Goal: Information Seeking & Learning: Learn about a topic

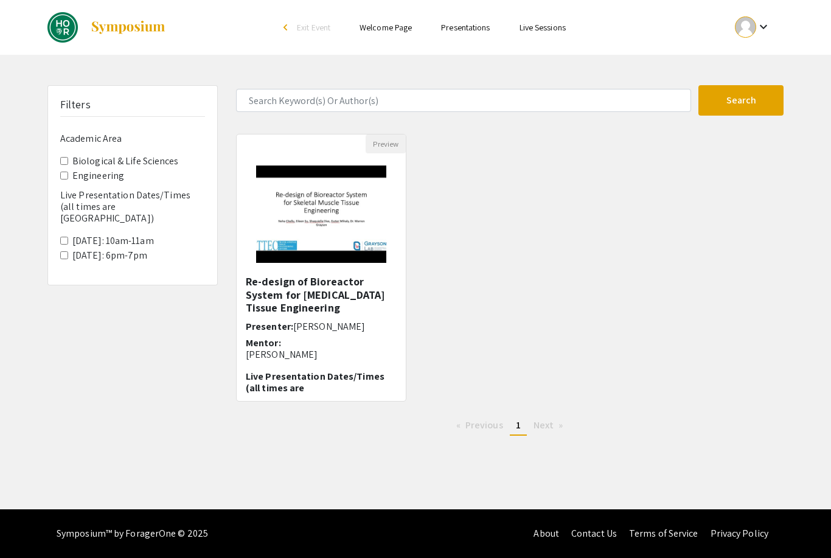
click at [749, 94] on button "Search" at bounding box center [740, 100] width 85 height 30
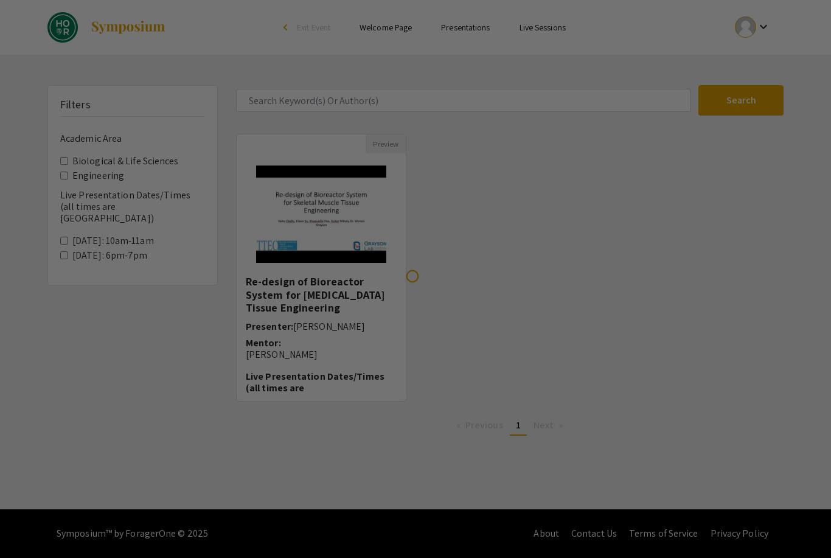
click at [75, 150] on div at bounding box center [415, 279] width 831 height 558
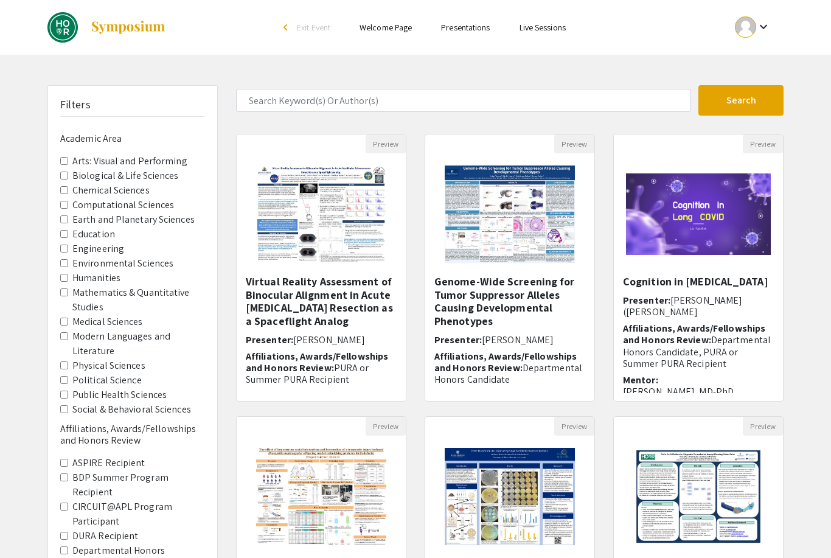
click at [74, 168] on label "Biological & Life Sciences" at bounding box center [125, 175] width 106 height 15
click at [68, 172] on Sciences "Biological & Life Sciences" at bounding box center [64, 176] width 8 height 8
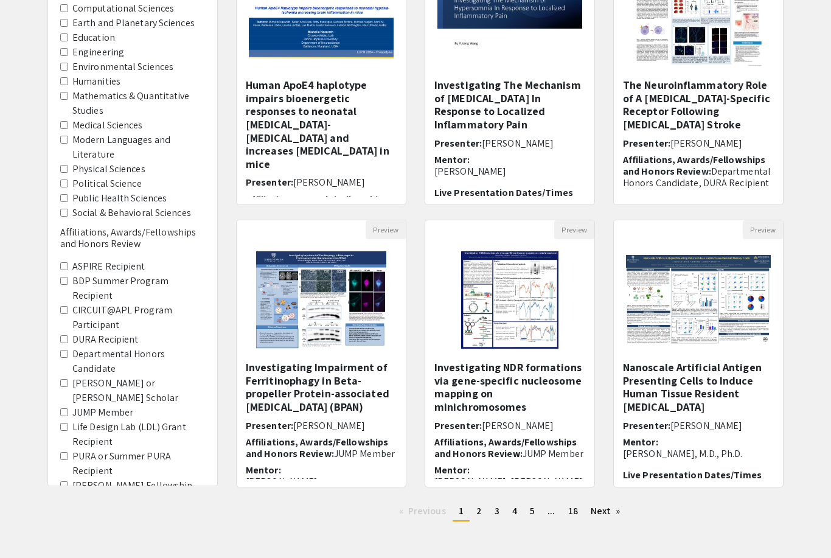
scroll to position [210, 0]
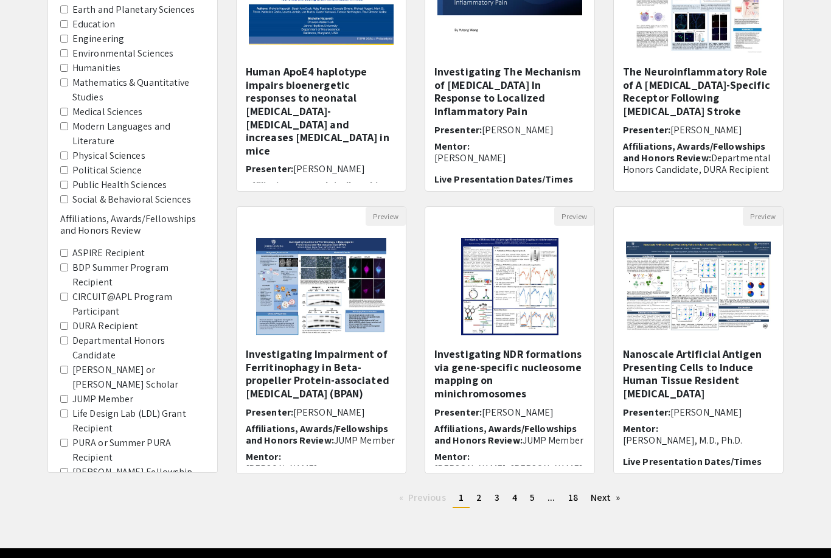
click at [478, 502] on span "2" at bounding box center [478, 497] width 5 height 13
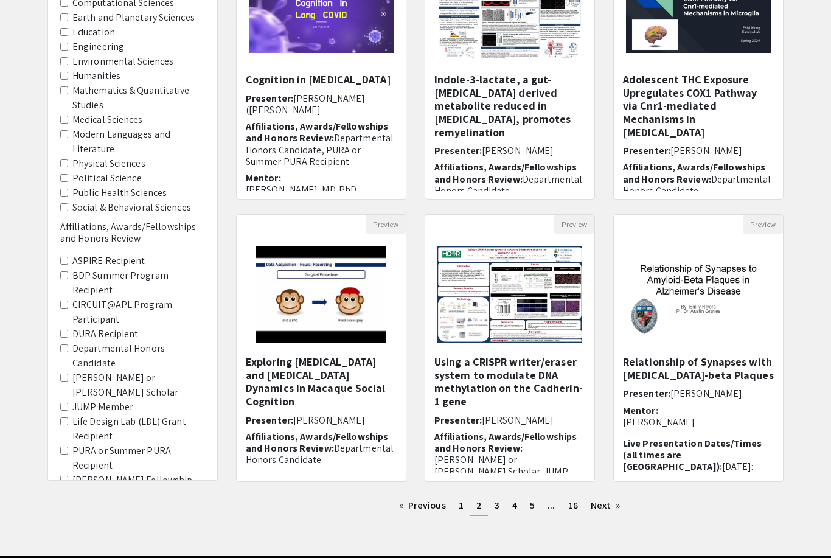
scroll to position [210, 0]
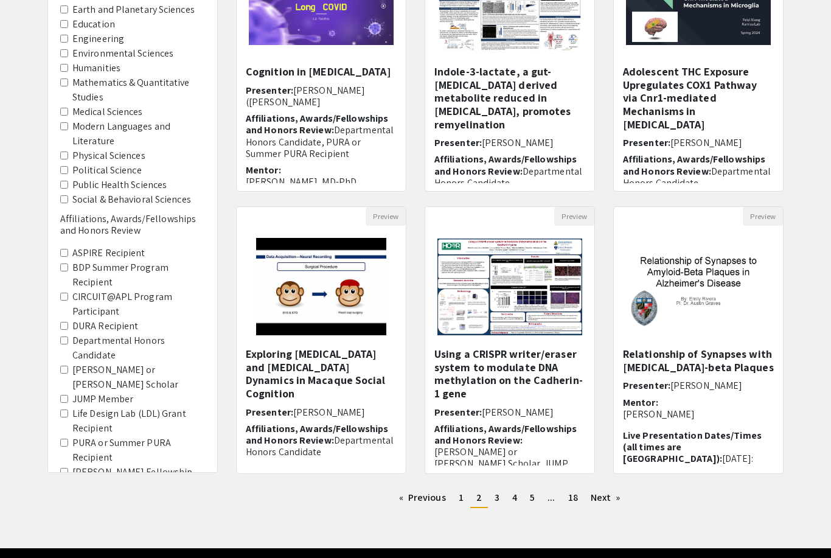
click at [499, 498] on span "3" at bounding box center [496, 497] width 5 height 13
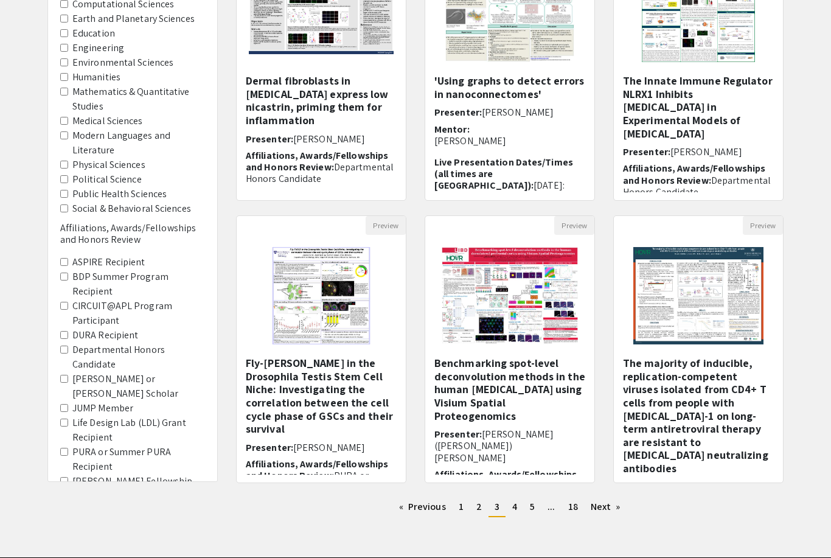
scroll to position [210, 0]
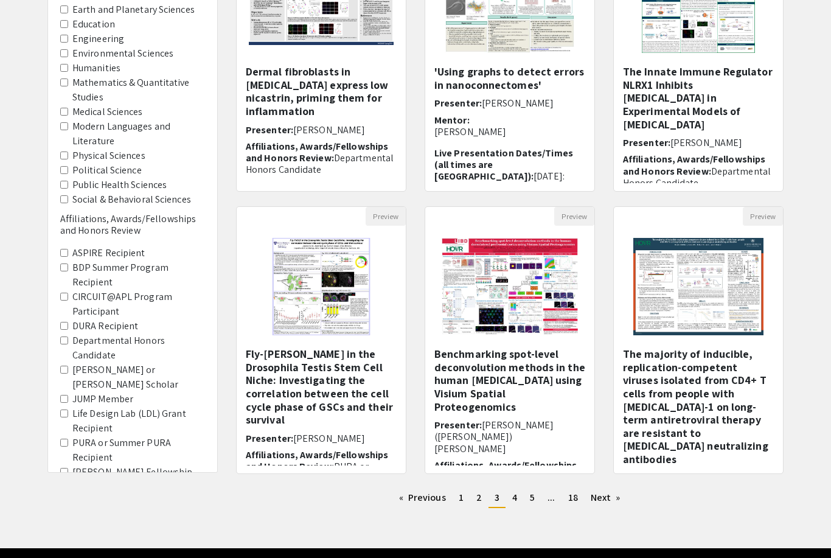
click at [511, 491] on link "page 4" at bounding box center [514, 497] width 17 height 18
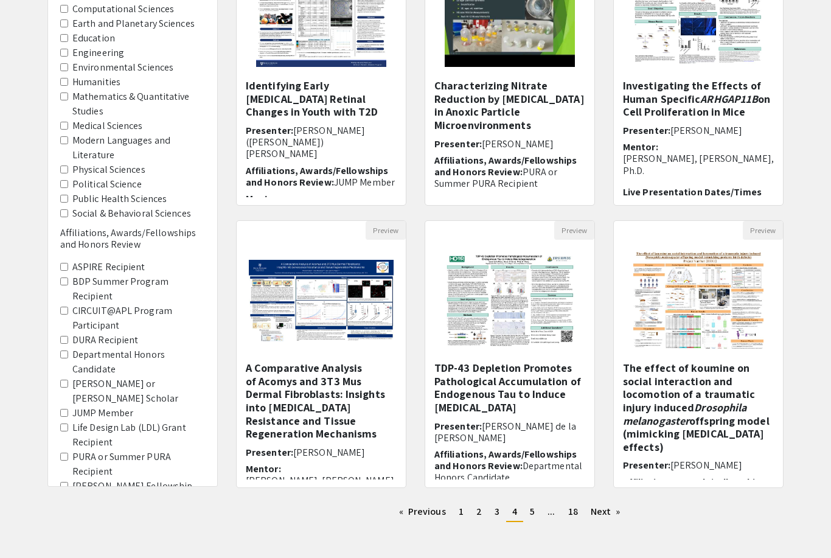
scroll to position [210, 0]
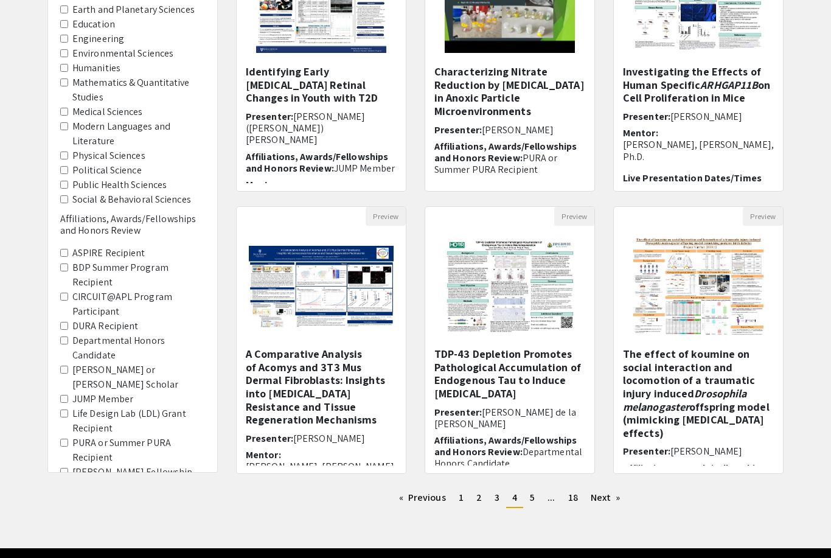
click at [534, 499] on span "5" at bounding box center [532, 497] width 5 height 13
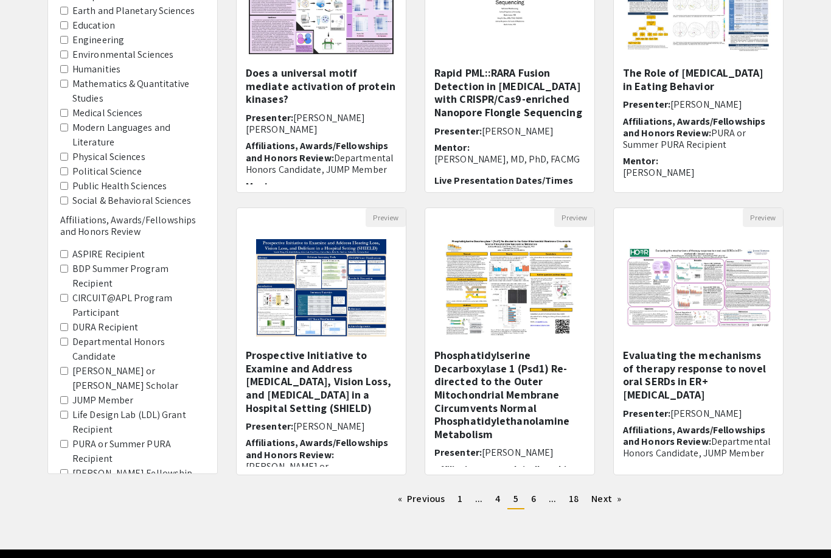
scroll to position [210, 0]
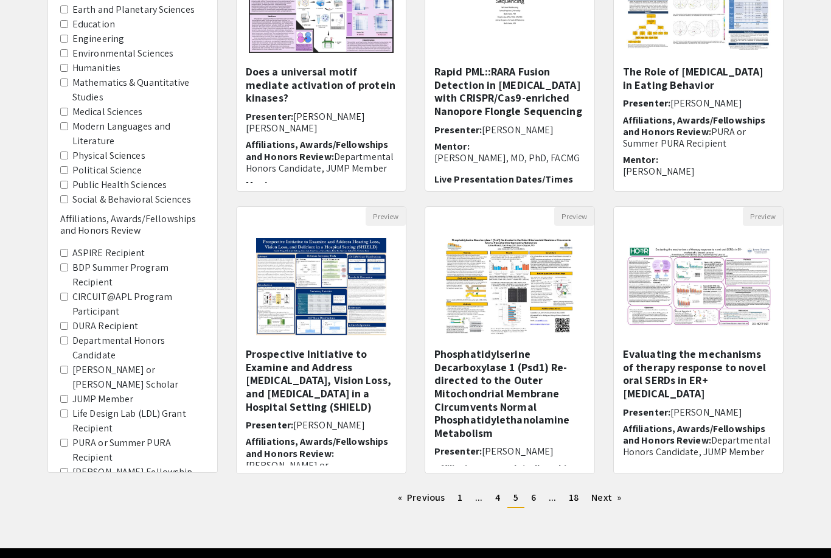
click at [535, 498] on span "6" at bounding box center [533, 497] width 5 height 13
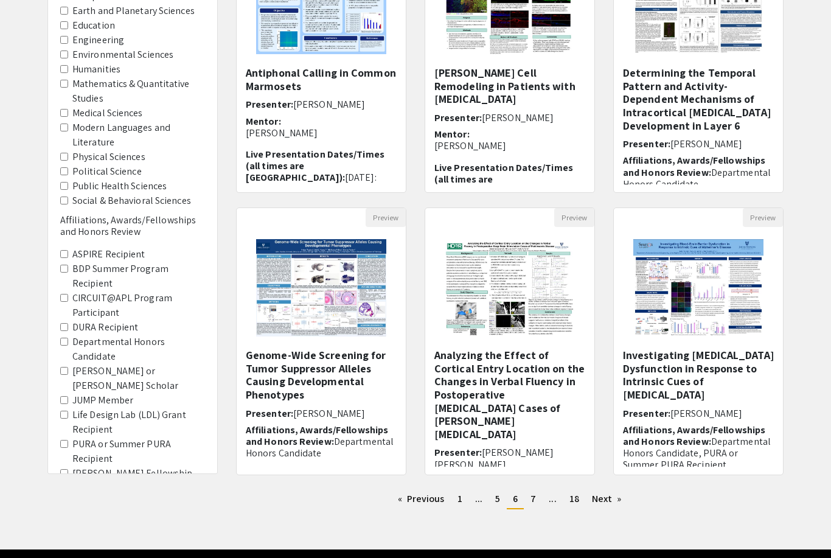
scroll to position [210, 0]
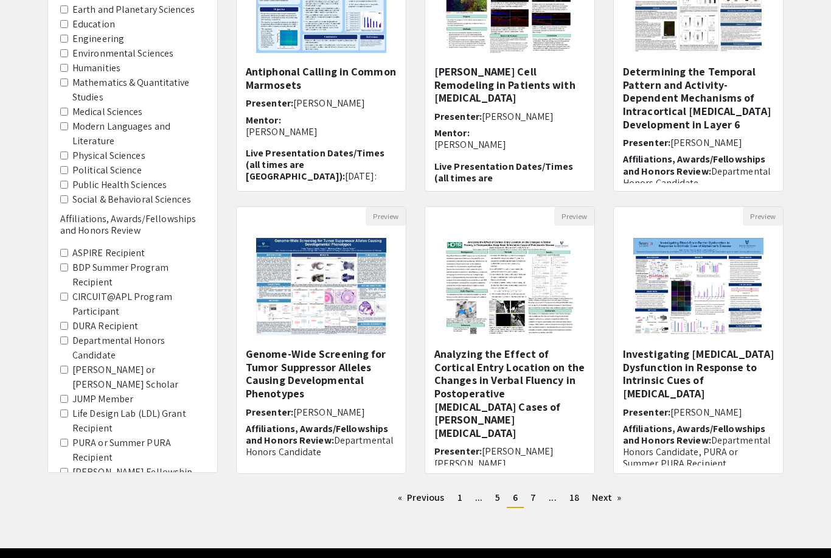
click at [532, 495] on span "7" at bounding box center [532, 497] width 5 height 13
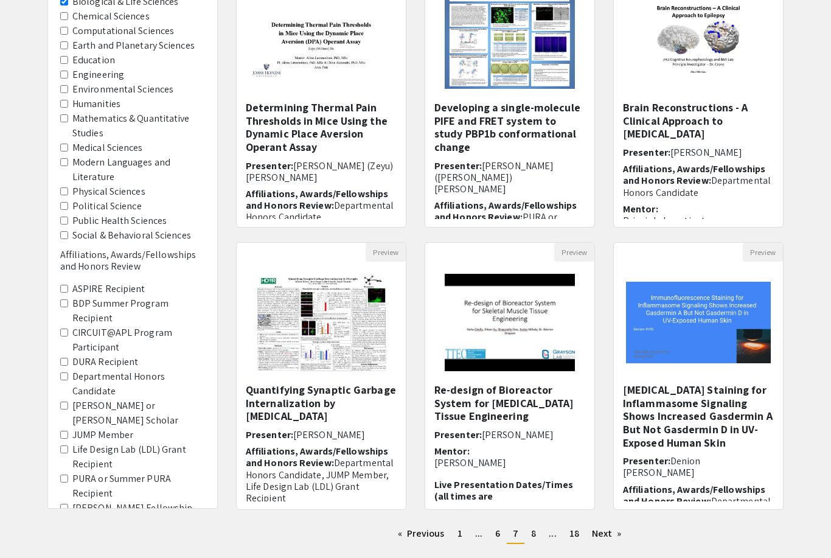
scroll to position [210, 0]
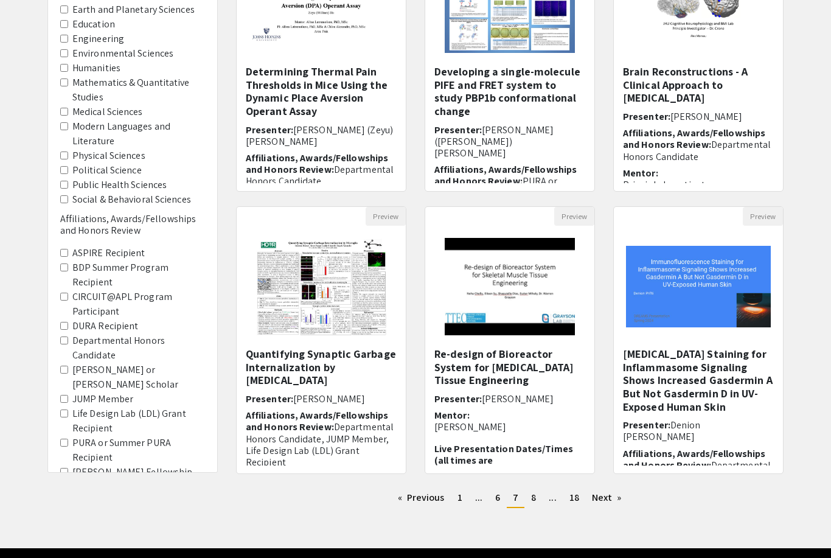
click at [532, 500] on span "8" at bounding box center [533, 497] width 5 height 13
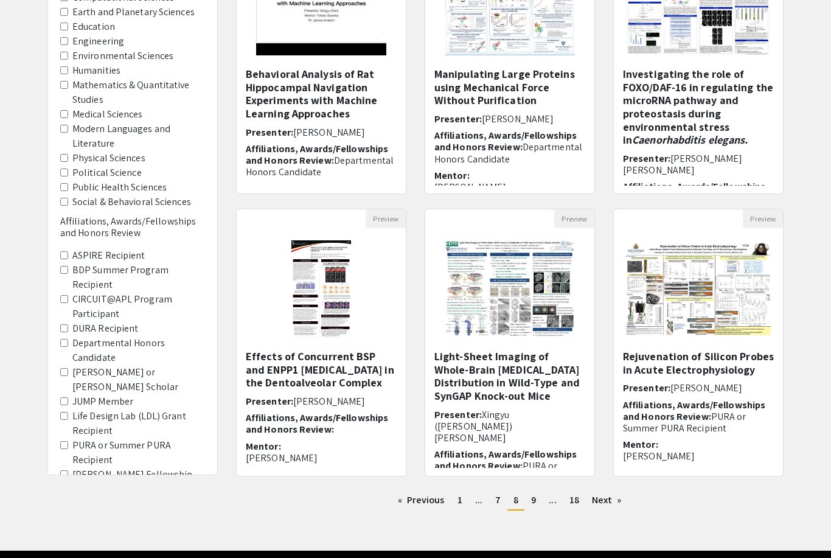
scroll to position [207, 0]
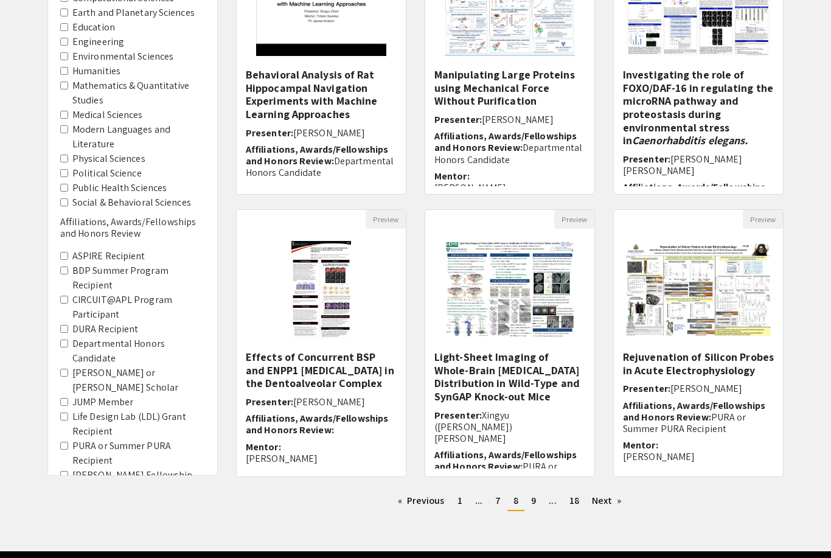
click at [324, 363] on h5 "Effects of Concurrent BSP and ENPP1 Ablation in the Dentoalveolar Complex" at bounding box center [321, 370] width 151 height 40
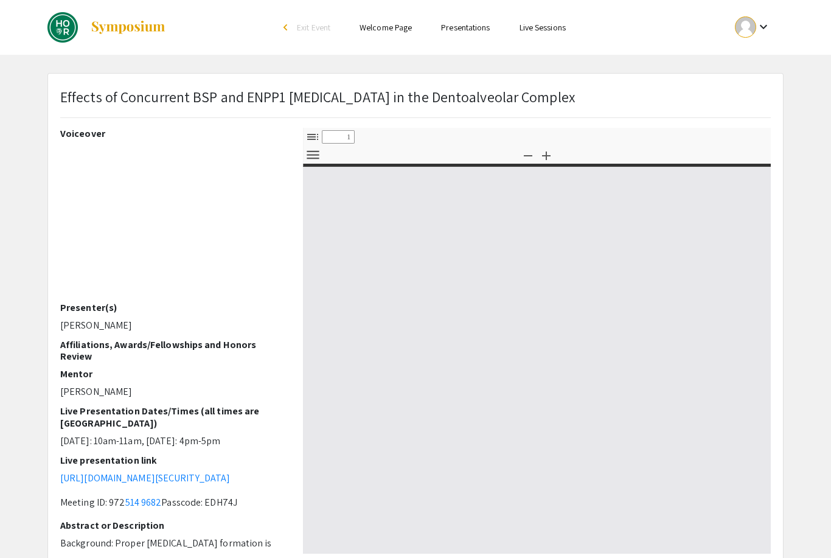
select select "custom"
type input "0"
select select "custom"
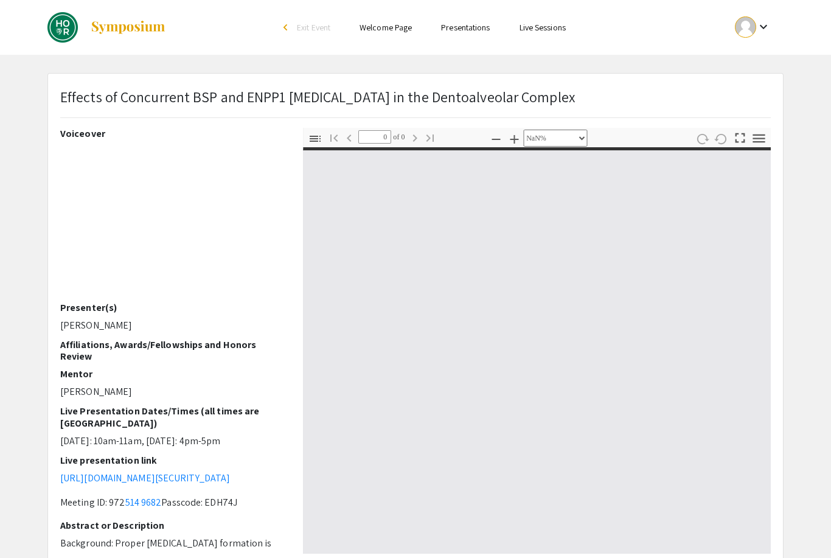
type input "1"
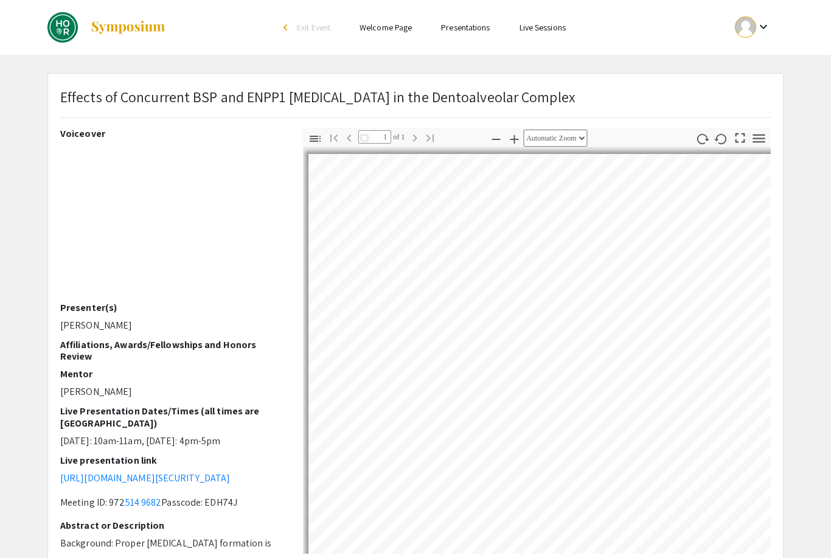
select select "auto"
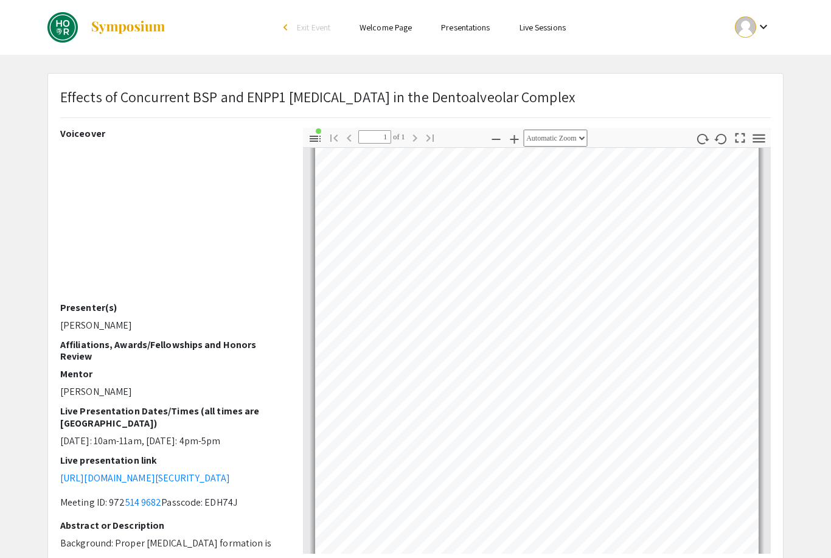
scroll to position [39, 0]
